Goal: Task Accomplishment & Management: Complete application form

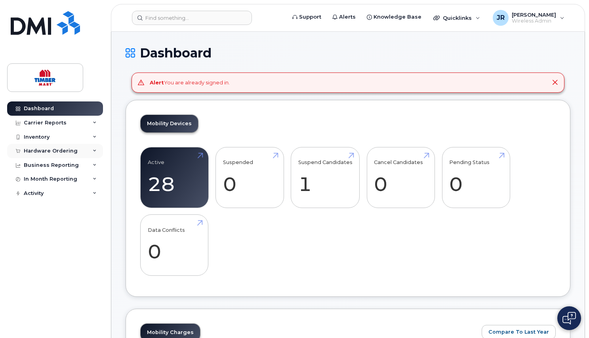
click at [38, 152] on div "Hardware Ordering" at bounding box center [51, 151] width 54 height 6
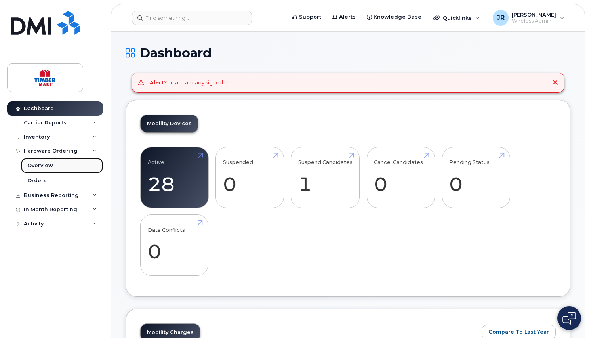
click at [47, 167] on div "Overview" at bounding box center [40, 165] width 26 height 7
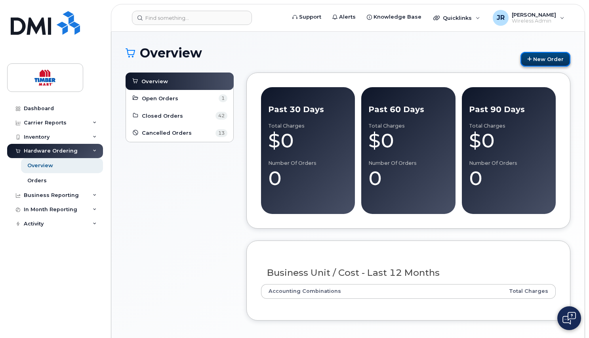
click at [539, 55] on link "New Order" at bounding box center [546, 59] width 50 height 15
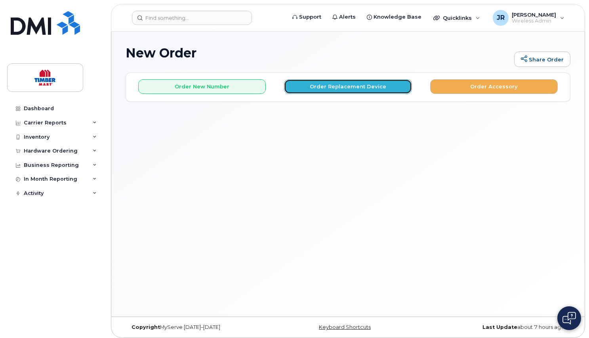
click at [324, 86] on button "Order Replacement Device" at bounding box center [348, 86] width 128 height 15
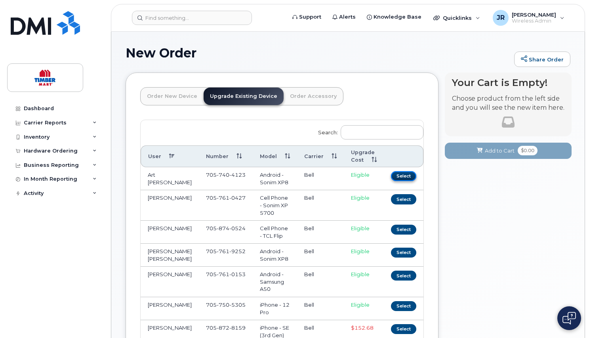
click at [402, 176] on button "Select" at bounding box center [403, 176] width 25 height 10
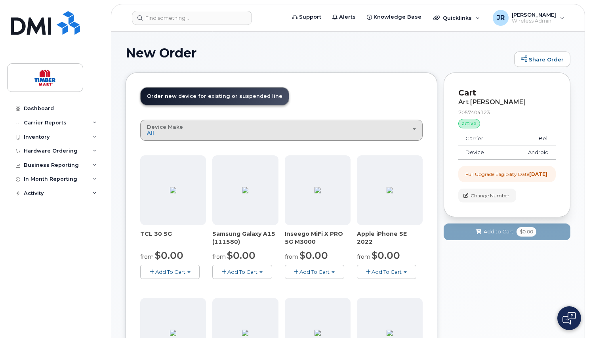
click at [209, 131] on div "Device Make All Aircard Android Cell Phone HUB iPhone Modem Tablet Unknown" at bounding box center [281, 130] width 269 height 12
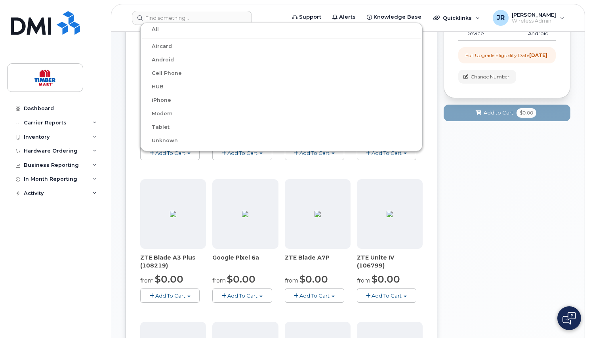
scroll to position [40, 0]
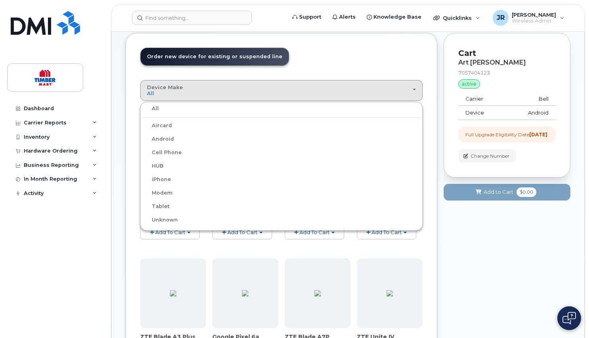
click at [161, 140] on label "Android" at bounding box center [158, 139] width 32 height 10
click at [0, 0] on input "Android" at bounding box center [0, 0] width 0 height 0
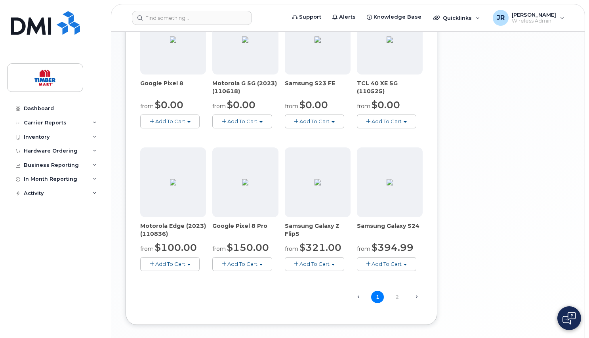
scroll to position [474, 0]
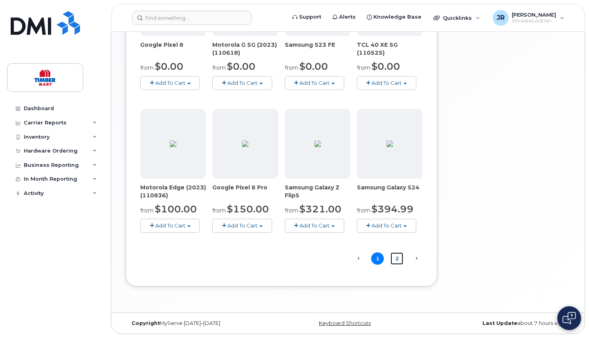
click at [397, 256] on link "2" at bounding box center [397, 258] width 13 height 12
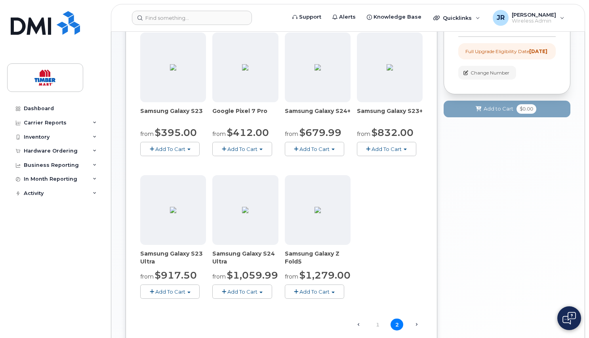
scroll to position [0, 0]
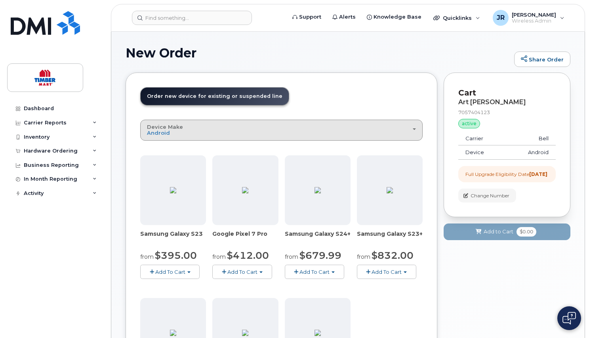
click at [226, 132] on div "Device Make All Aircard Android Cell Phone HUB iPhone Modem Tablet Unknown" at bounding box center [281, 130] width 269 height 12
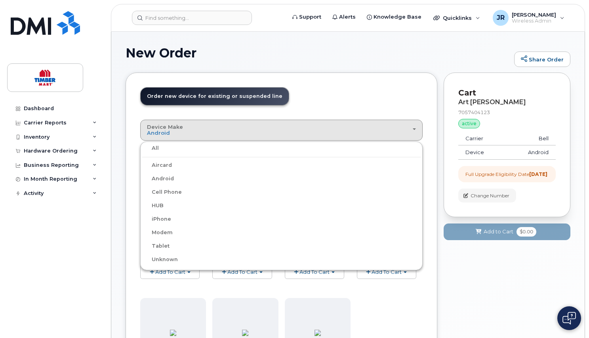
click at [161, 256] on label "Unknown" at bounding box center [160, 260] width 36 height 10
click at [0, 0] on input "Unknown" at bounding box center [0, 0] width 0 height 0
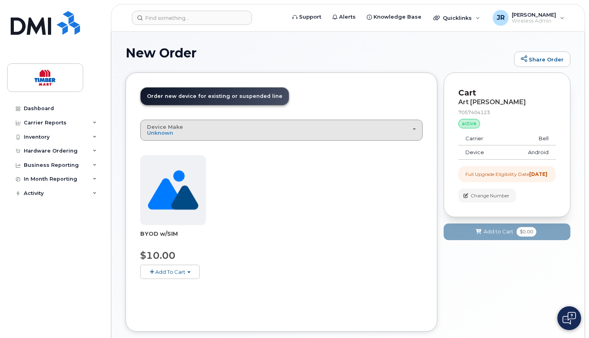
click at [214, 136] on div "Device Make All Aircard Android Cell Phone HUB iPhone Modem Tablet Unknown" at bounding box center [281, 130] width 269 height 12
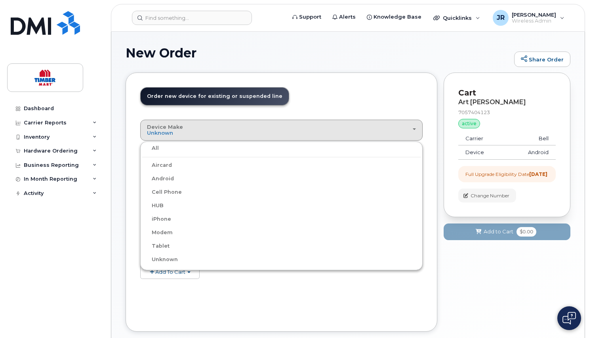
click at [154, 145] on label "All" at bounding box center [150, 148] width 17 height 10
click at [0, 0] on input "All" at bounding box center [0, 0] width 0 height 0
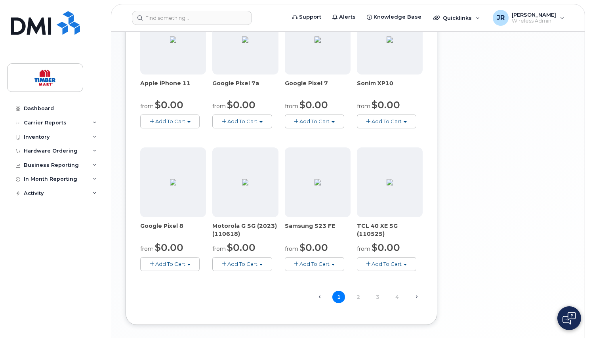
scroll to position [474, 0]
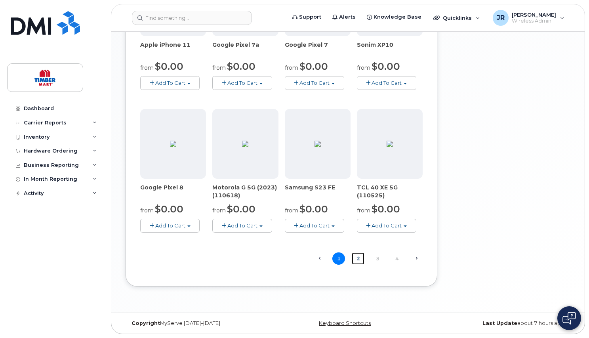
click at [359, 260] on link "2" at bounding box center [358, 258] width 13 height 12
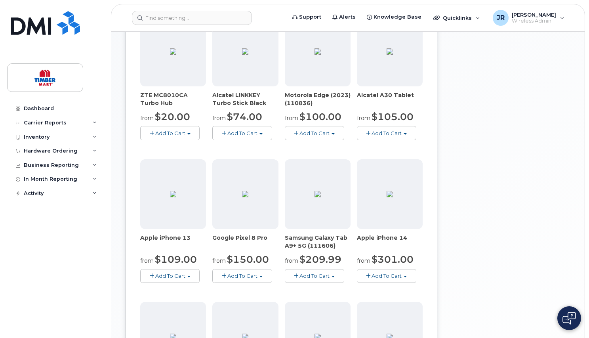
scroll to position [440, 0]
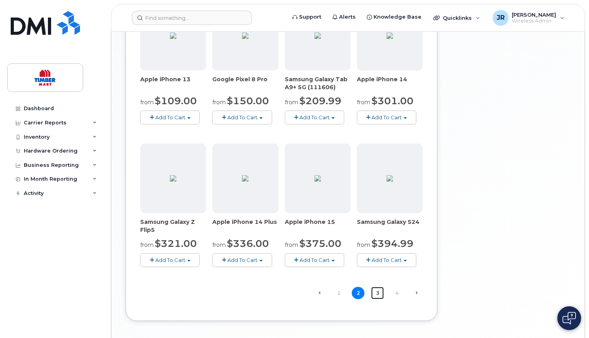
click at [377, 292] on link "3" at bounding box center [377, 293] width 13 height 12
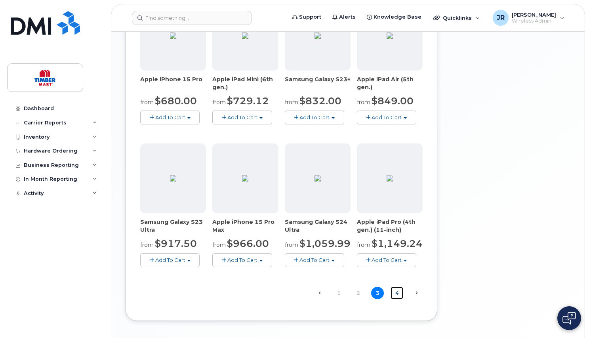
click at [394, 293] on link "4" at bounding box center [397, 293] width 13 height 12
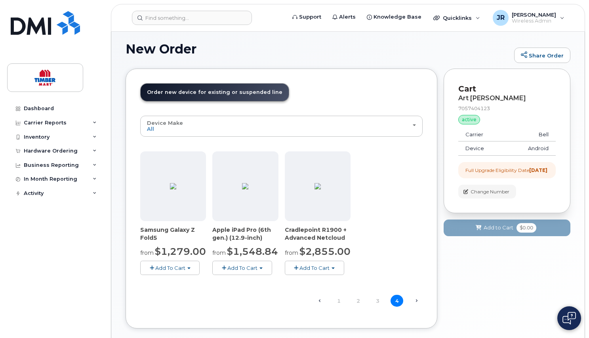
scroll to position [46, 0]
